Goal: Task Accomplishment & Management: Complete application form

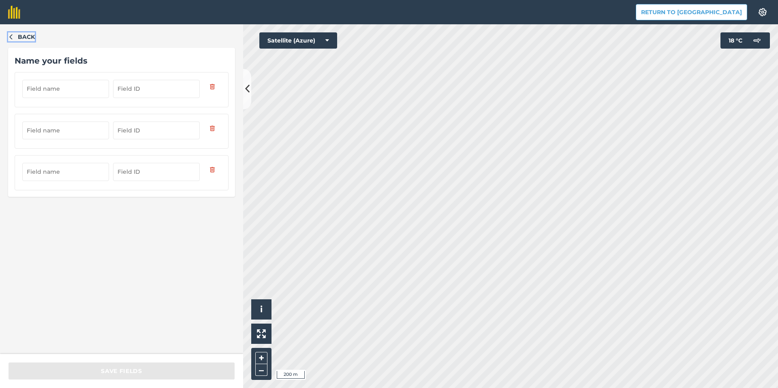
click at [9, 34] on icon "button" at bounding box center [11, 37] width 6 height 6
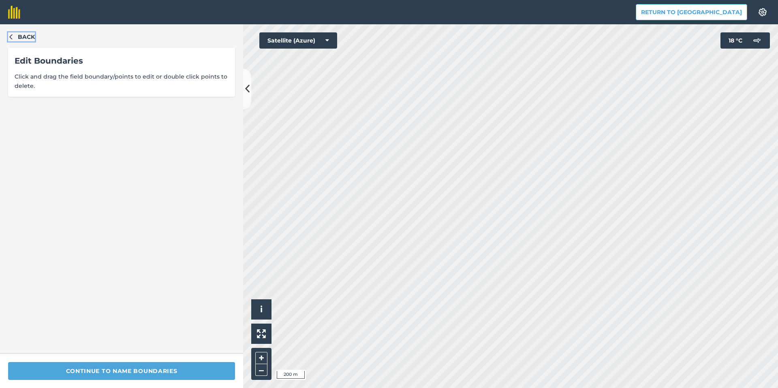
click at [32, 36] on span "Back" at bounding box center [26, 36] width 17 height 9
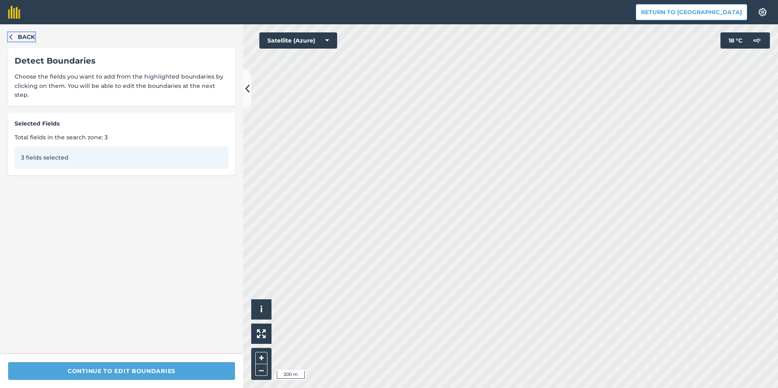
click at [32, 36] on span "Back" at bounding box center [26, 36] width 17 height 9
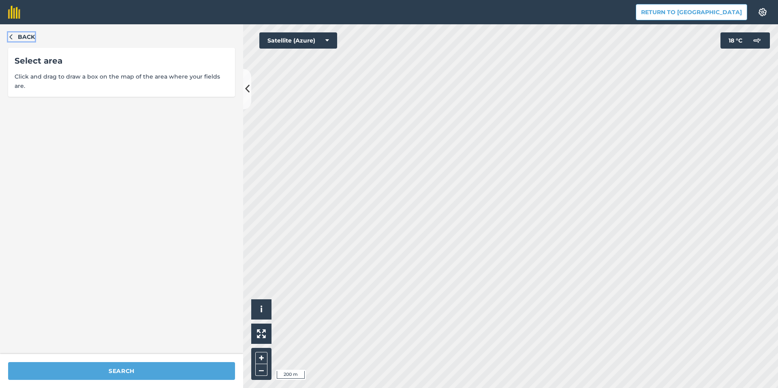
click at [32, 36] on span "Back" at bounding box center [26, 36] width 17 height 9
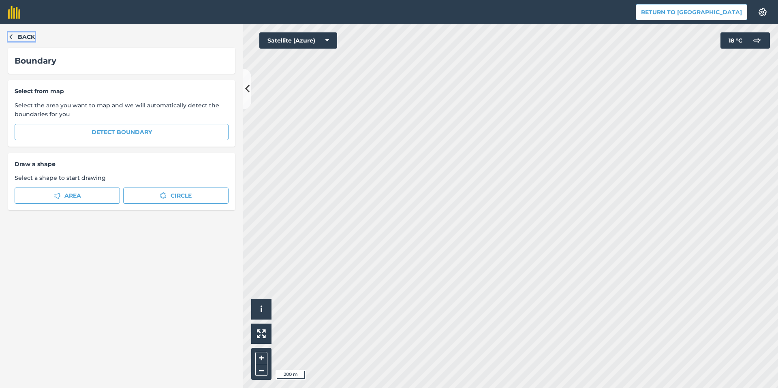
click at [32, 36] on span "Back" at bounding box center [26, 36] width 17 height 9
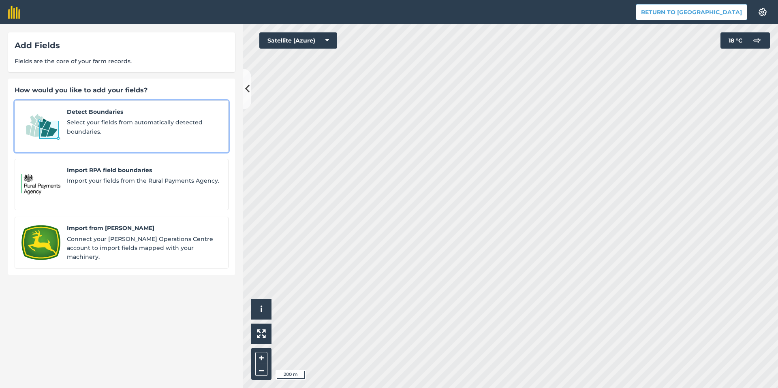
click at [75, 127] on span "Select your fields from automatically detected boundaries." at bounding box center [144, 127] width 155 height 18
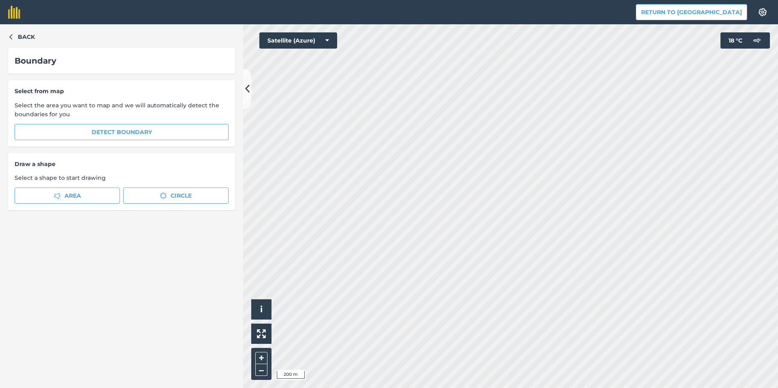
click at [90, 141] on div "Select from map Select the area you want to map and we will automatically detec…" at bounding box center [121, 113] width 227 height 66
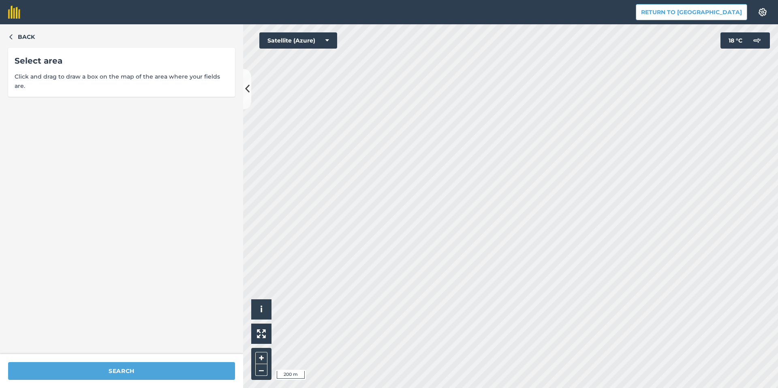
click at [177, 70] on div "Select area Click and drag to draw a box on the map of the area where your fiel…" at bounding box center [121, 72] width 227 height 49
click at [21, 35] on span "Back" at bounding box center [26, 36] width 17 height 9
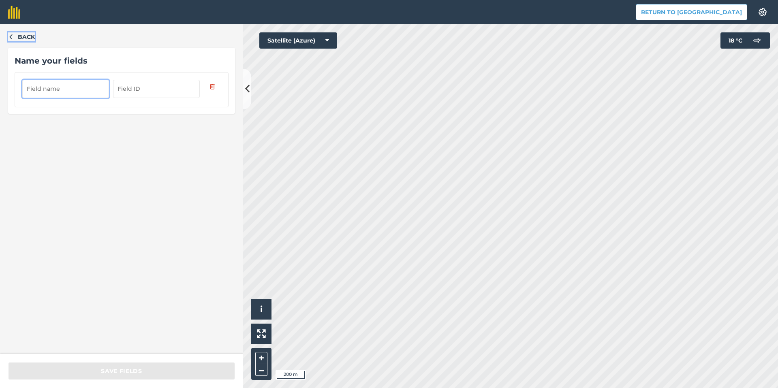
click at [30, 40] on span "Back" at bounding box center [26, 36] width 17 height 9
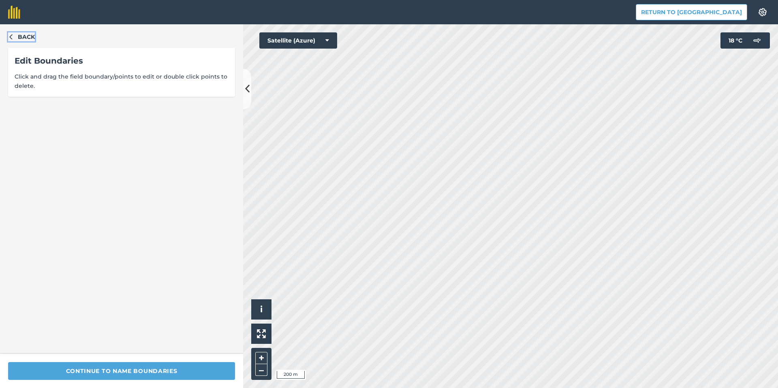
click at [18, 37] on span "Back" at bounding box center [26, 36] width 17 height 9
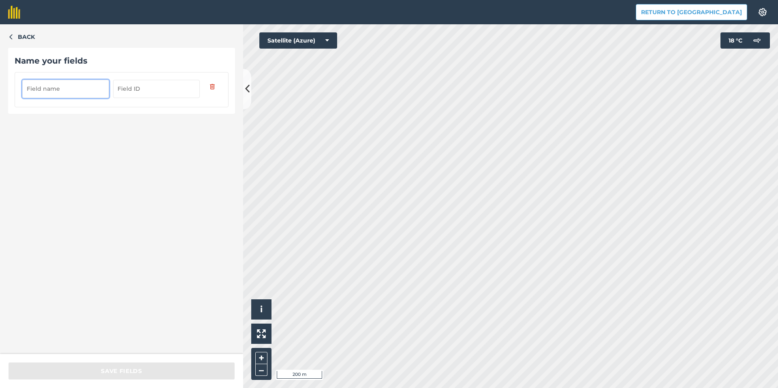
click at [94, 87] on input "text" at bounding box center [65, 89] width 87 height 18
paste input "26-0 Bystævnegåden"
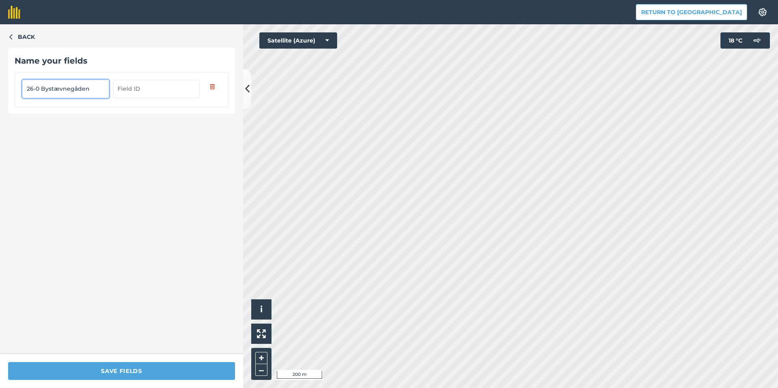
type input "26-0 Bystævnegåden"
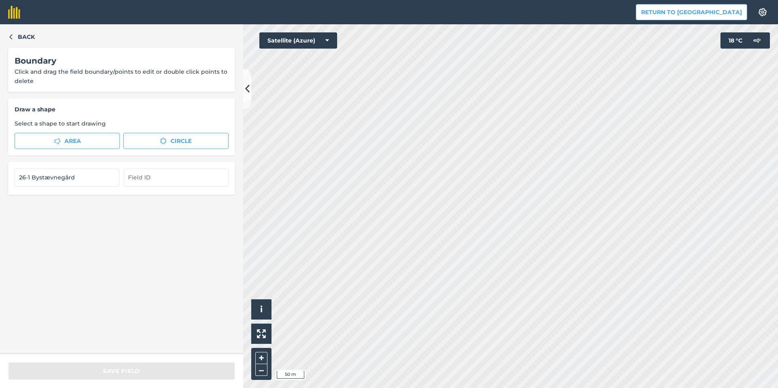
click at [68, 167] on div "26-1 Bystævnegård" at bounding box center [121, 178] width 227 height 32
click at [68, 178] on input "26-1 Bystævnegård" at bounding box center [67, 178] width 105 height 18
click at [147, 171] on input "text" at bounding box center [176, 178] width 105 height 18
click at [53, 180] on input "26-1 Bystævnegård" at bounding box center [67, 178] width 105 height 18
click at [20, 39] on span "Back" at bounding box center [26, 36] width 17 height 9
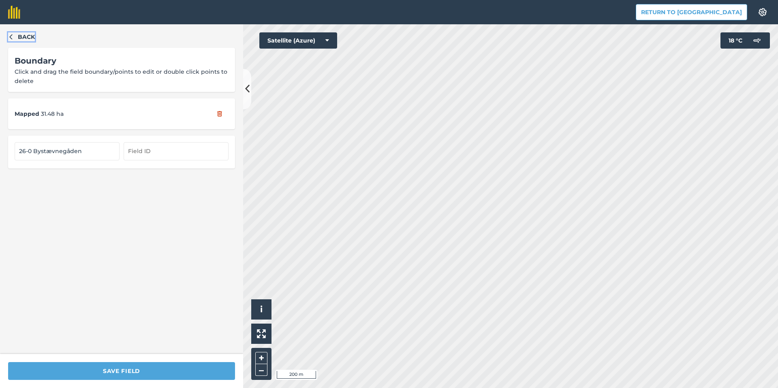
click at [24, 37] on span "Back" at bounding box center [26, 36] width 17 height 9
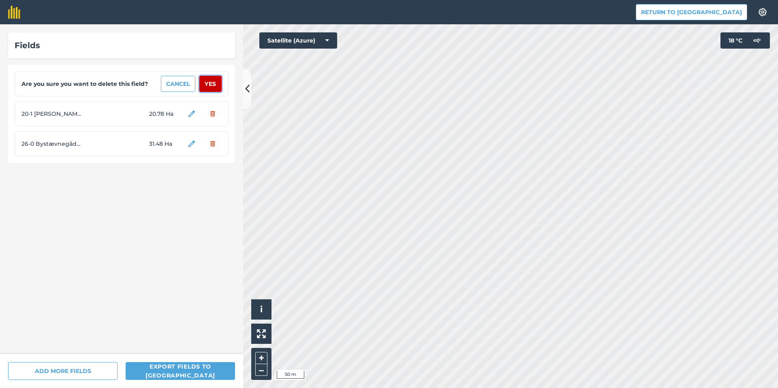
click at [212, 89] on button "Yes" at bounding box center [210, 84] width 22 height 16
click at [206, 79] on button "Yes" at bounding box center [210, 84] width 22 height 16
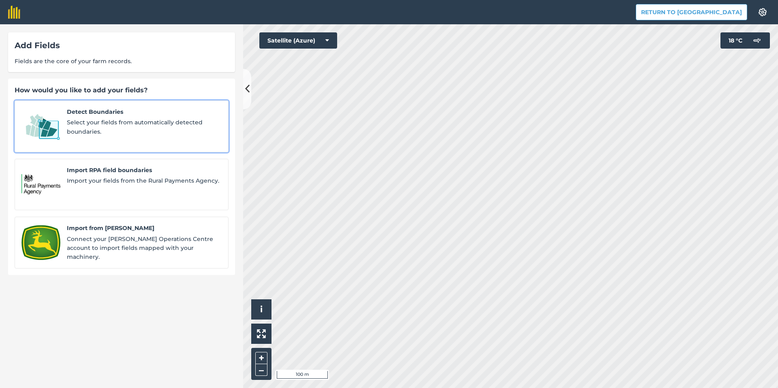
click at [178, 119] on span "Select your fields from automatically detected boundaries." at bounding box center [144, 127] width 155 height 18
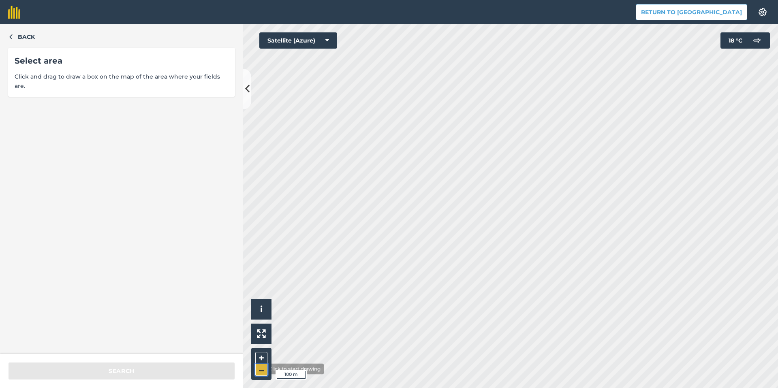
click at [260, 369] on button "–" at bounding box center [261, 370] width 12 height 12
click at [262, 338] on button at bounding box center [261, 334] width 20 height 20
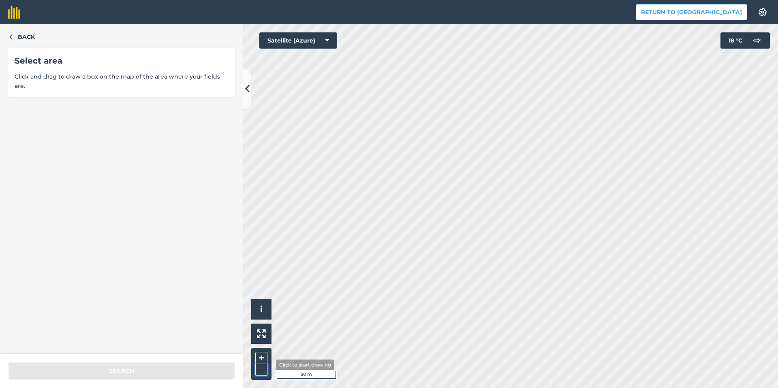
click at [263, 376] on div "+ –" at bounding box center [261, 364] width 20 height 32
click at [263, 376] on button "–" at bounding box center [261, 370] width 12 height 12
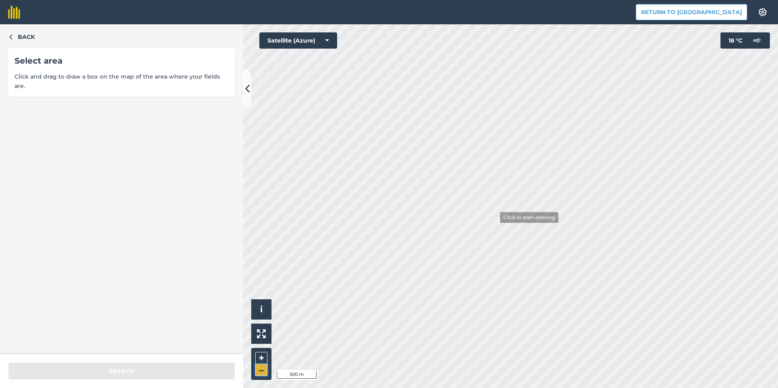
click at [263, 375] on button "–" at bounding box center [261, 370] width 12 height 12
click at [264, 351] on div "+ –" at bounding box center [261, 364] width 20 height 32
click at [262, 357] on button "+" at bounding box center [261, 358] width 12 height 12
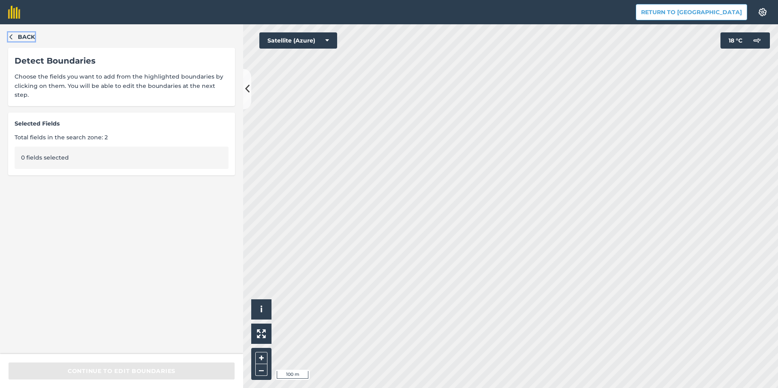
click at [21, 34] on span "Back" at bounding box center [26, 36] width 17 height 9
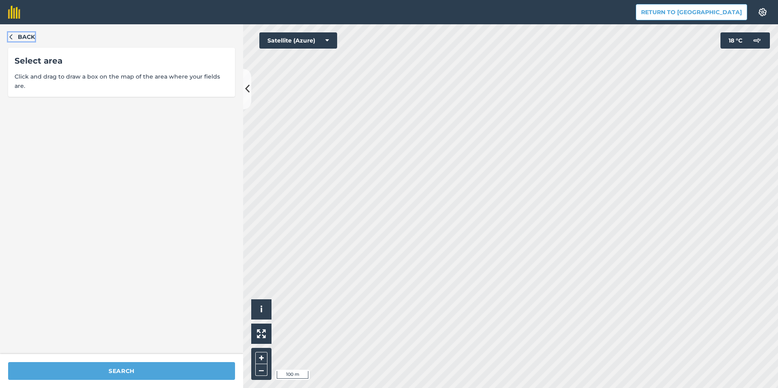
click at [21, 34] on span "Back" at bounding box center [26, 36] width 17 height 9
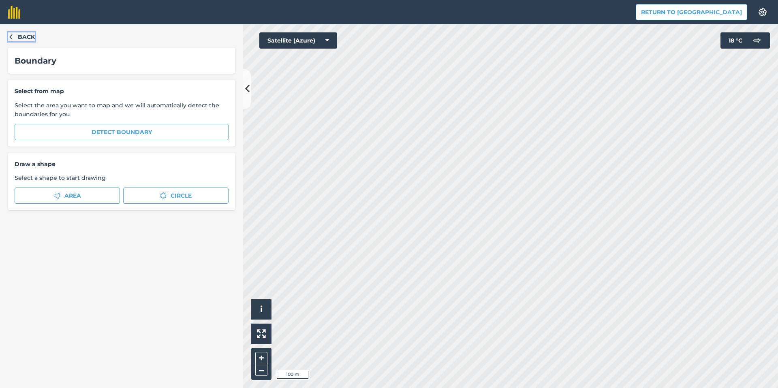
click at [31, 40] on span "Back" at bounding box center [26, 36] width 17 height 9
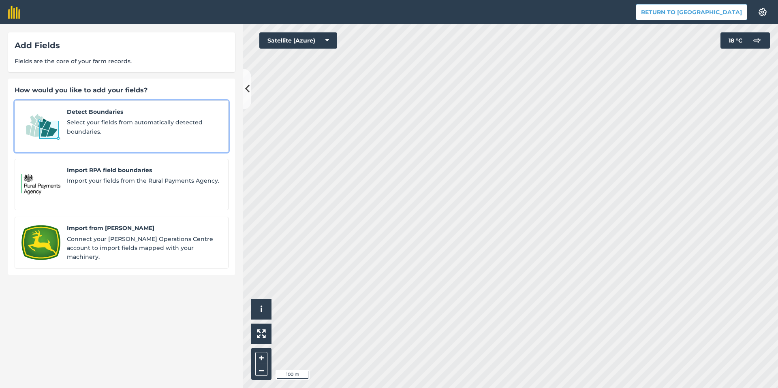
click at [62, 111] on link "Detect Boundaries Select your fields from automatically detected boundaries." at bounding box center [122, 127] width 214 height 52
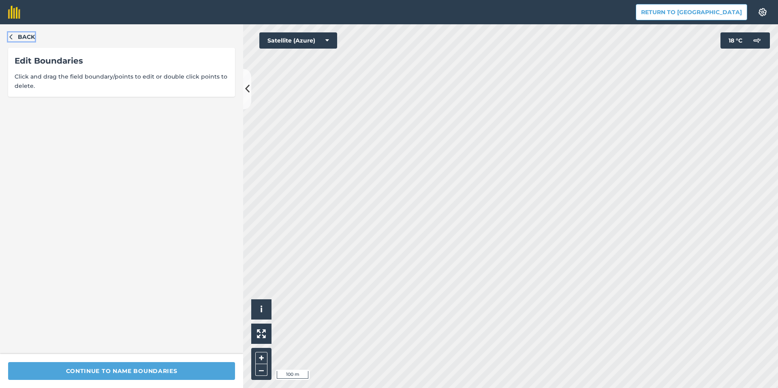
click at [34, 38] on span "Back" at bounding box center [26, 36] width 17 height 9
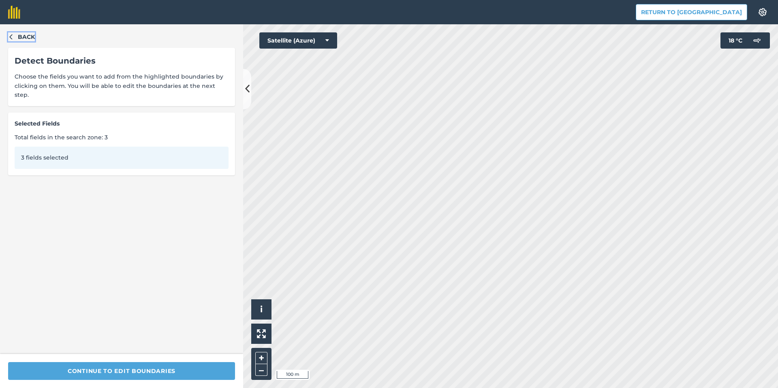
click at [31, 36] on span "Back" at bounding box center [26, 36] width 17 height 9
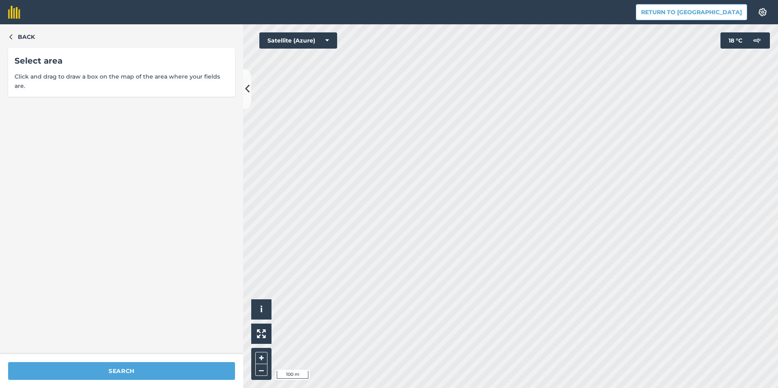
click at [128, 70] on div "Select area Click and drag to draw a box on the map of the area where your fiel…" at bounding box center [121, 72] width 227 height 49
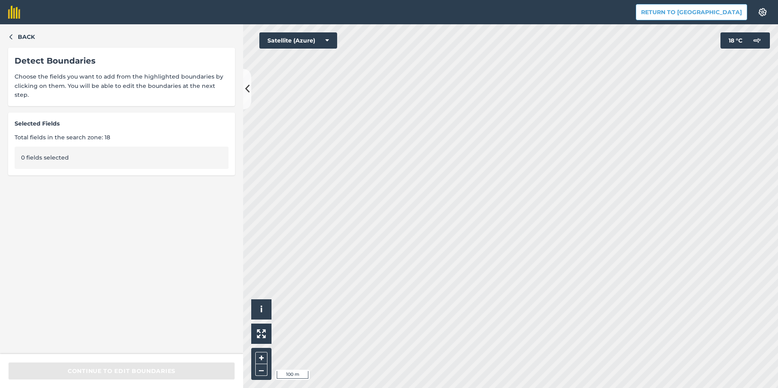
click at [104, 119] on span "Selected Fields" at bounding box center [122, 123] width 214 height 9
click at [36, 40] on div "Back" at bounding box center [121, 36] width 227 height 9
click at [31, 37] on span "Back" at bounding box center [26, 36] width 17 height 9
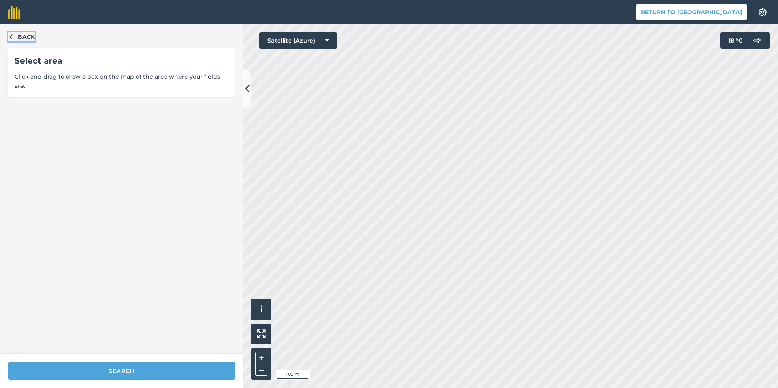
click at [31, 37] on span "Back" at bounding box center [26, 36] width 17 height 9
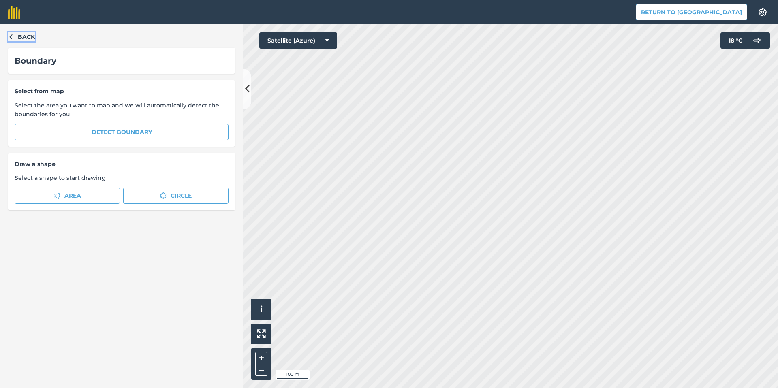
click at [26, 40] on span "Back" at bounding box center [26, 36] width 17 height 9
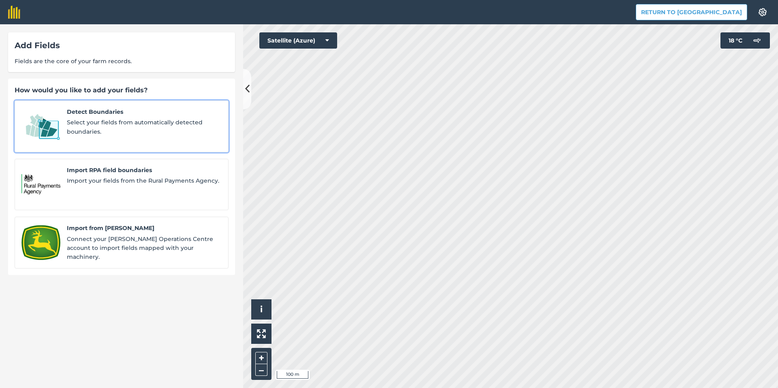
click at [77, 129] on span "Select your fields from automatically detected boundaries." at bounding box center [144, 127] width 155 height 18
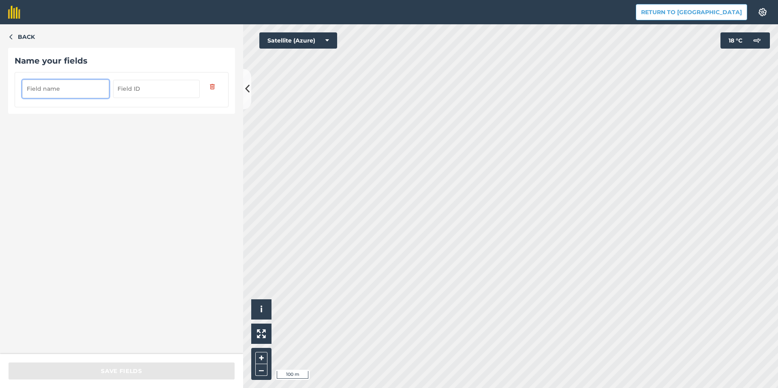
click at [68, 88] on input "text" at bounding box center [65, 89] width 87 height 18
paste input "9-0 [PERSON_NAME]"
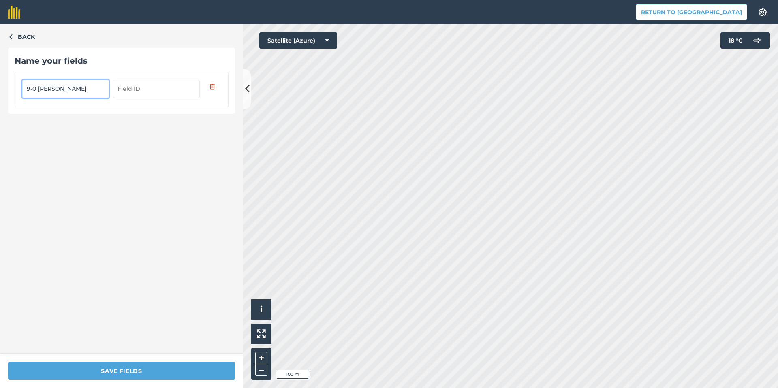
type input "9-0 [PERSON_NAME]"
